Goal: Obtain resource: Download file/media

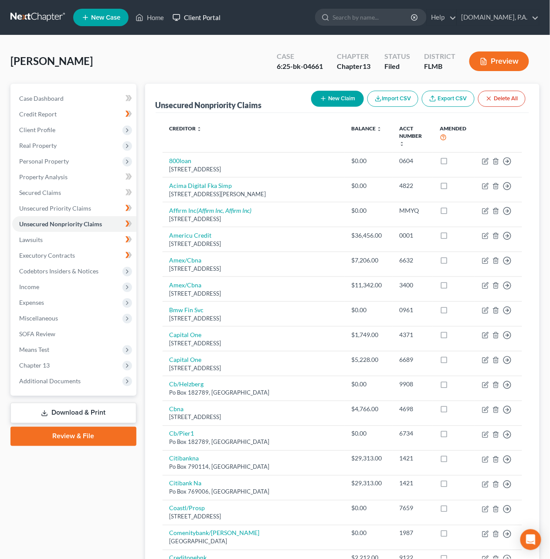
click at [204, 19] on link "Client Portal" at bounding box center [196, 18] width 57 height 16
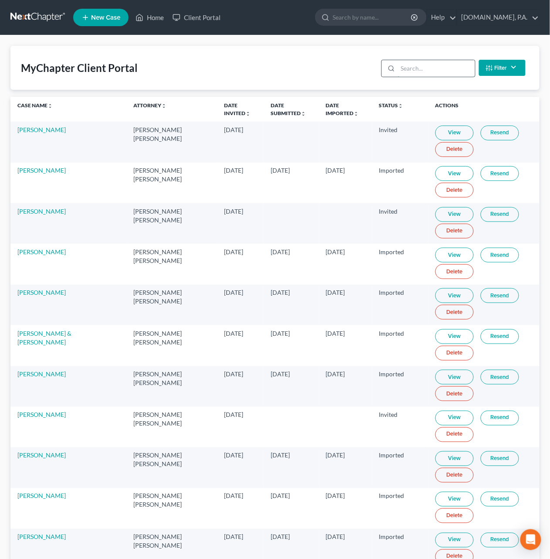
click at [411, 66] on input "search" at bounding box center [436, 68] width 77 height 17
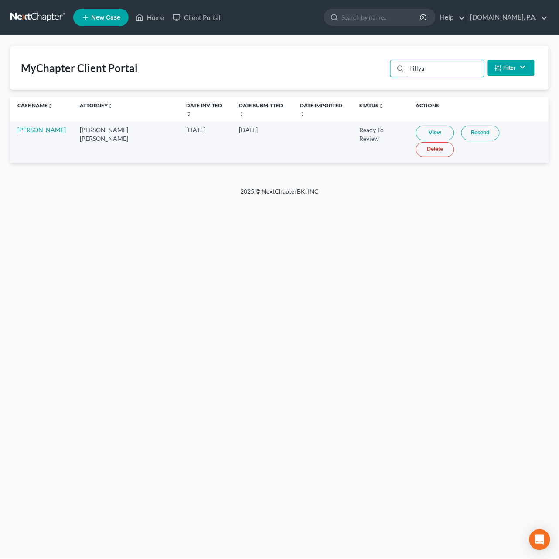
type input "hillya"
click at [465, 126] on link "Resend" at bounding box center [480, 133] width 38 height 15
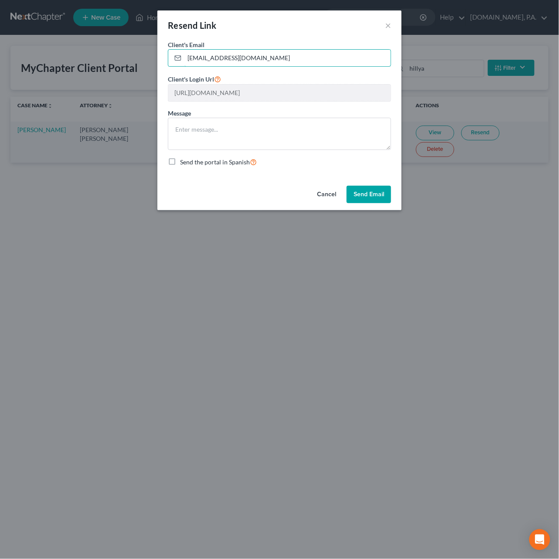
drag, startPoint x: 279, startPoint y: 56, endPoint x: 9, endPoint y: 42, distance: 270.6
click at [9, 42] on div "Resend Link × Client's Email * [EMAIL_ADDRESS][DOMAIN_NAME] Client's Login Url …" at bounding box center [279, 279] width 559 height 559
paste input "[EMAIL_ADDRESS][DOMAIN_NAME]"
type input "[EMAIL_ADDRESS][DOMAIN_NAME]"
click at [212, 132] on textarea at bounding box center [279, 134] width 223 height 32
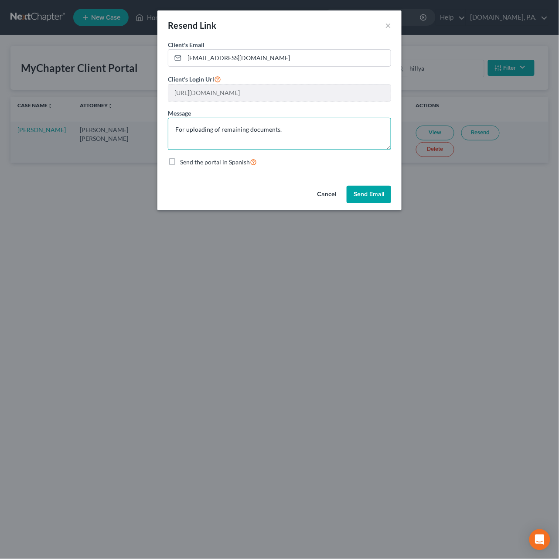
scroll to position [1, 0]
type textarea "For uploading of remaining documents. Respectfully, [PERSON_NAME]"
click at [386, 189] on button "Send Email" at bounding box center [368, 194] width 44 height 17
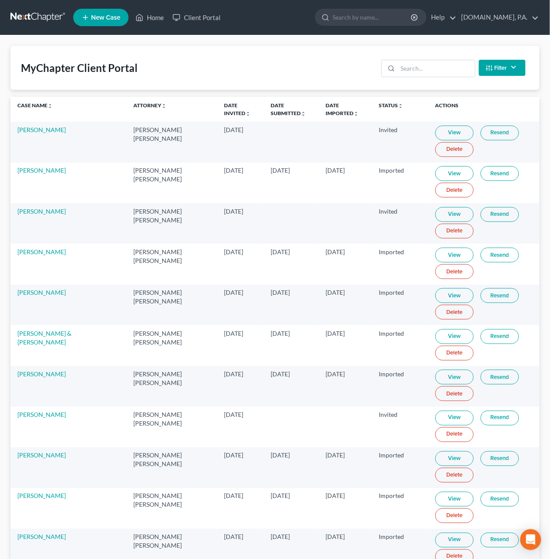
click at [34, 17] on link at bounding box center [38, 18] width 56 height 16
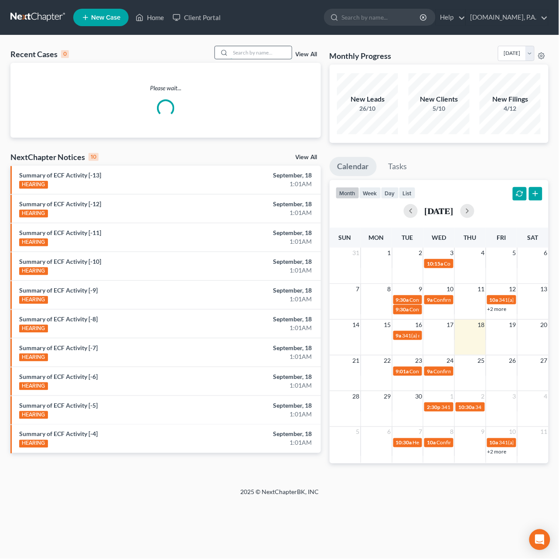
click at [235, 58] on input "search" at bounding box center [261, 52] width 61 height 13
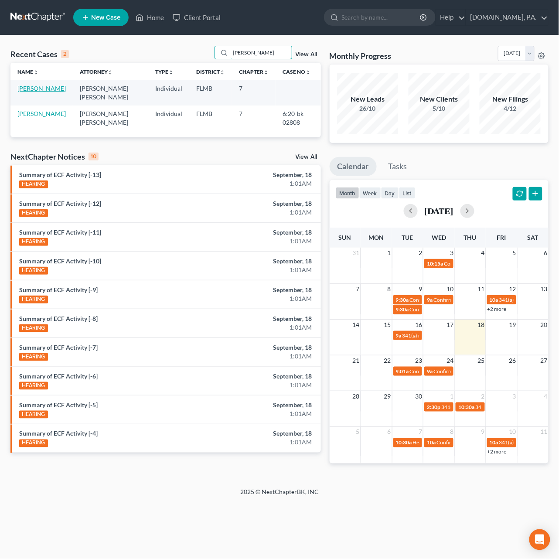
type input "chen"
click at [40, 92] on link "Cheney, Christopher" at bounding box center [41, 88] width 48 height 7
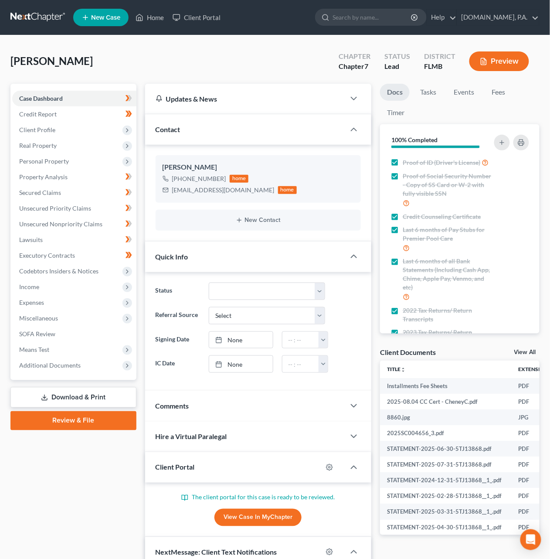
click at [75, 397] on link "Download & Print" at bounding box center [73, 397] width 126 height 20
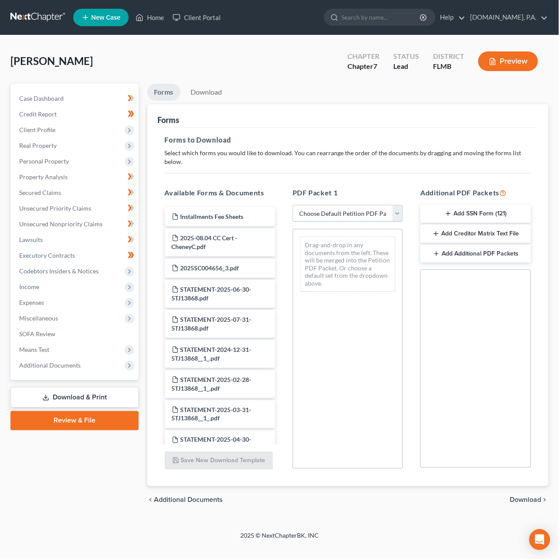
click at [363, 205] on select "Choose Default Petition PDF Packet Complete Bankruptcy Petition (all forms and …" at bounding box center [347, 213] width 110 height 17
select select "0"
click at [292, 205] on select "Choose Default Petition PDF Packet Complete Bankruptcy Petition (all forms and …" at bounding box center [347, 213] width 110 height 17
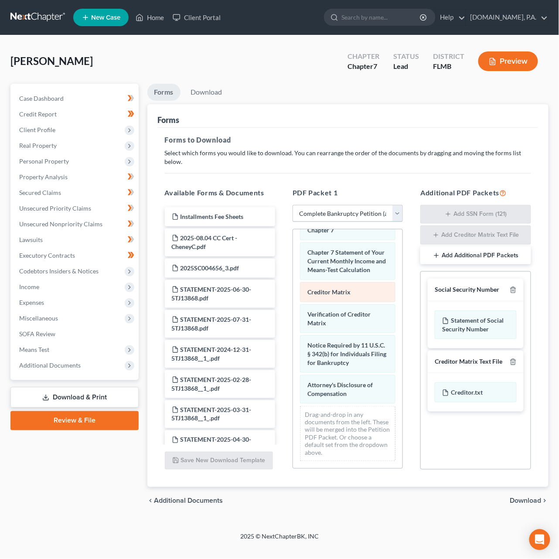
scroll to position [431, 0]
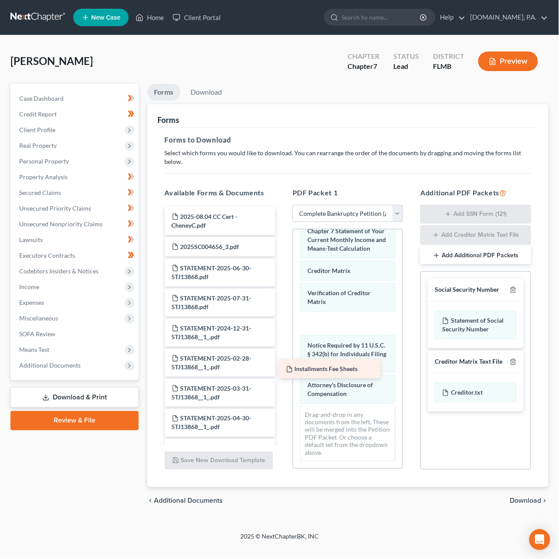
drag, startPoint x: 220, startPoint y: 207, endPoint x: 327, endPoint y: 363, distance: 190.3
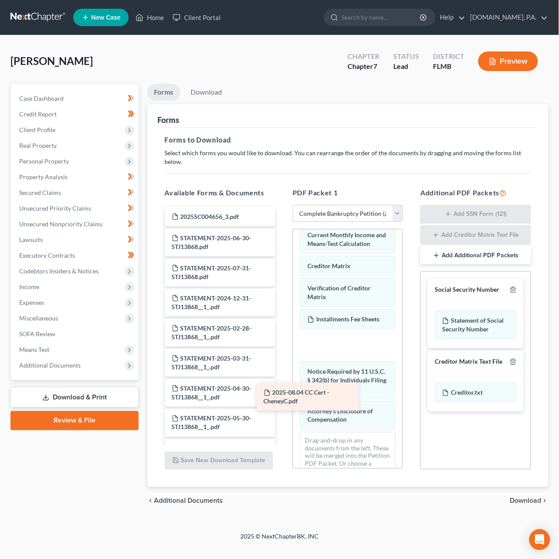
drag, startPoint x: 229, startPoint y: 207, endPoint x: 324, endPoint y: 391, distance: 207.2
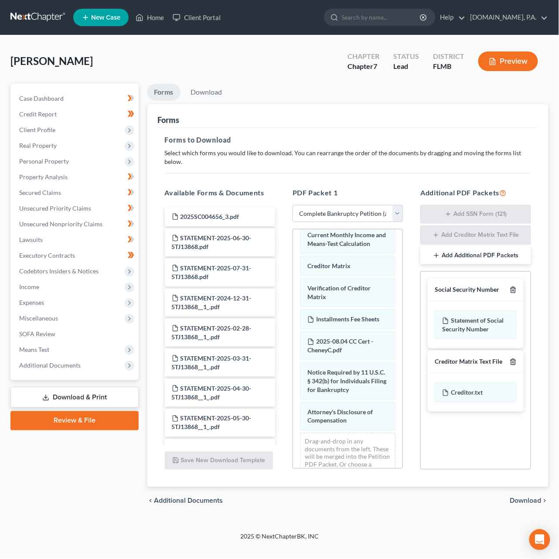
click at [512, 286] on icon "button" at bounding box center [512, 289] width 7 height 7
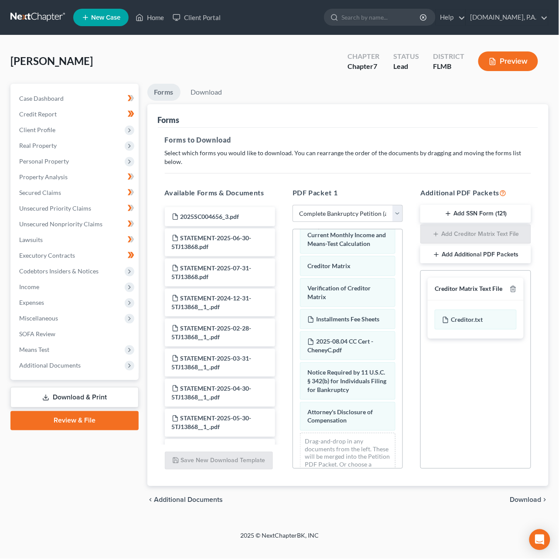
click at [512, 285] on div at bounding box center [511, 289] width 10 height 8
click at [513, 289] on line "button" at bounding box center [513, 290] width 0 height 2
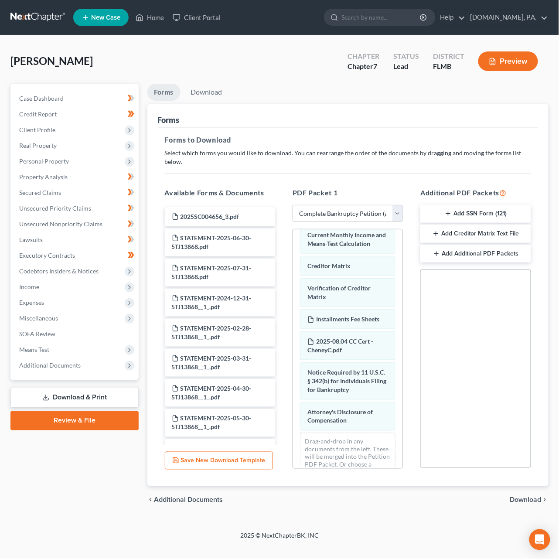
click at [523, 496] on span "Download" at bounding box center [525, 499] width 31 height 7
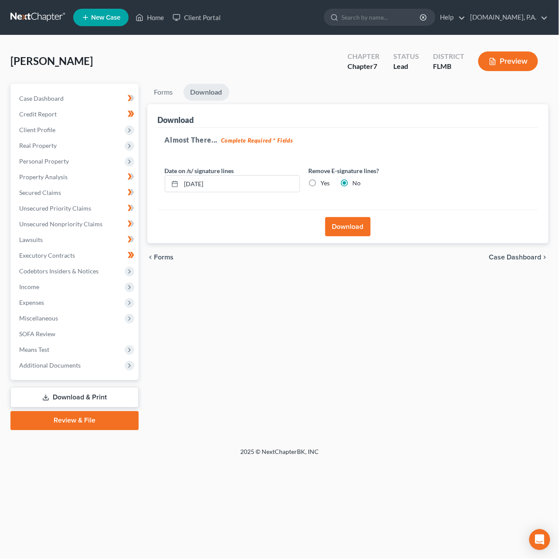
click at [350, 228] on button "Download" at bounding box center [347, 226] width 45 height 19
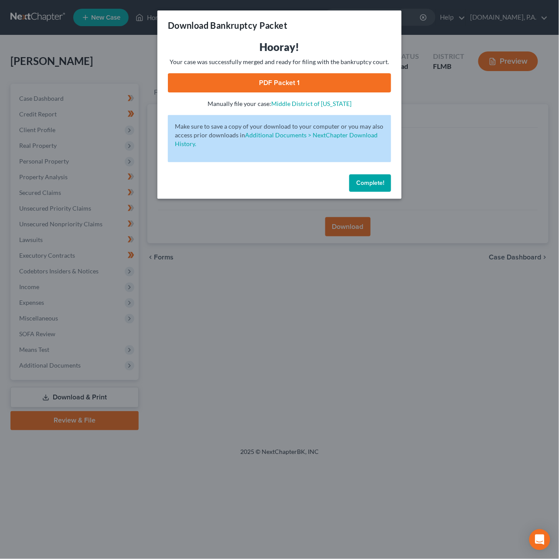
click at [289, 81] on link "PDF Packet 1" at bounding box center [279, 82] width 223 height 19
click at [376, 183] on span "Complete!" at bounding box center [370, 182] width 28 height 7
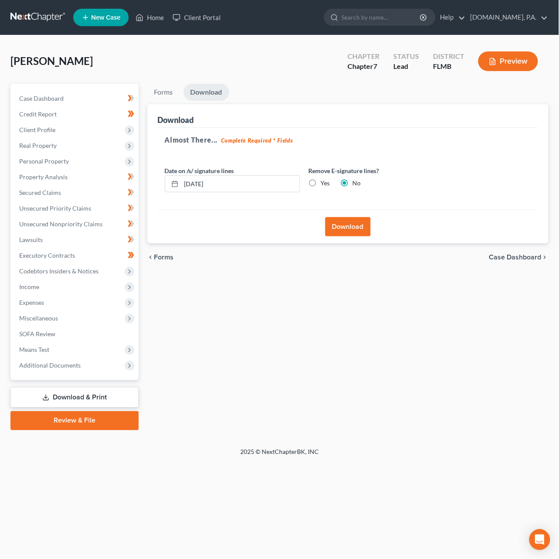
click at [39, 15] on link at bounding box center [38, 18] width 56 height 16
